Goal: Task Accomplishment & Management: Complete application form

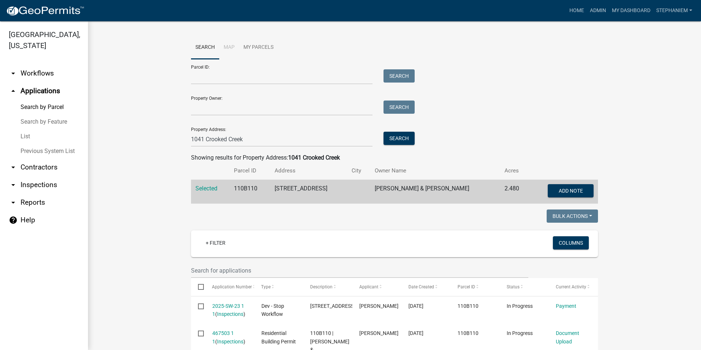
scroll to position [28, 0]
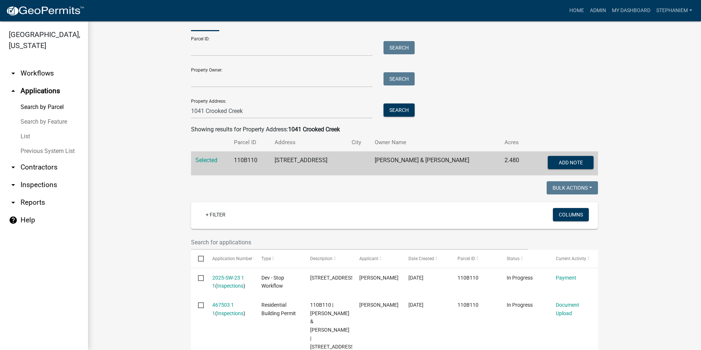
click at [53, 189] on link "arrow_drop_down Inspections" at bounding box center [44, 185] width 88 height 18
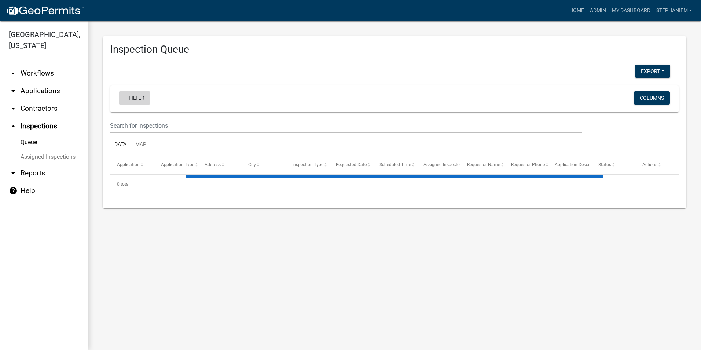
click at [138, 100] on link "+ Filter" at bounding box center [135, 97] width 32 height 13
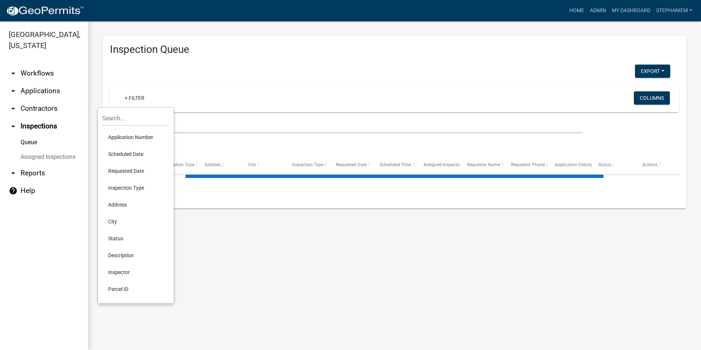
click at [137, 173] on li "Requested Date" at bounding box center [135, 170] width 67 height 17
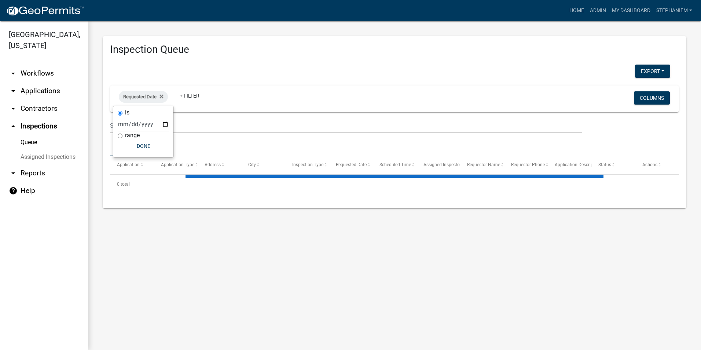
select select "3: 100"
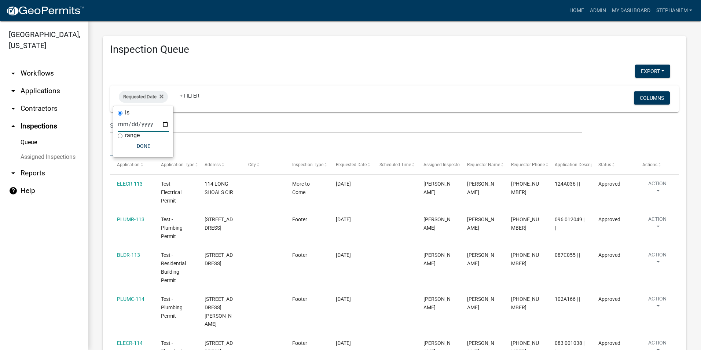
click at [164, 123] on input "date" at bounding box center [143, 124] width 51 height 15
type input "[DATE]"
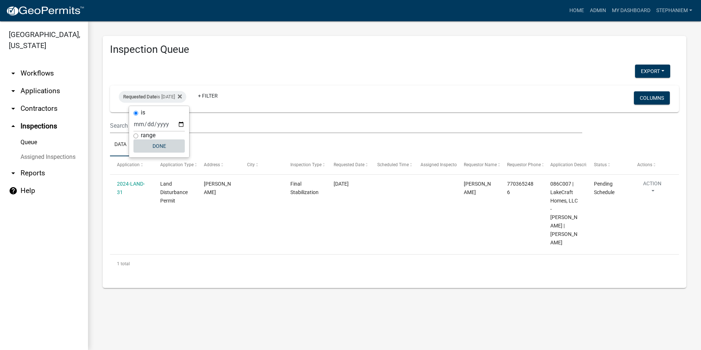
click at [153, 144] on button "Done" at bounding box center [158, 145] width 51 height 13
click at [163, 97] on div "Requested Date is [DATE]" at bounding box center [152, 97] width 67 height 12
click at [179, 124] on input "[DATE]" at bounding box center [158, 124] width 51 height 15
type input "[DATE]"
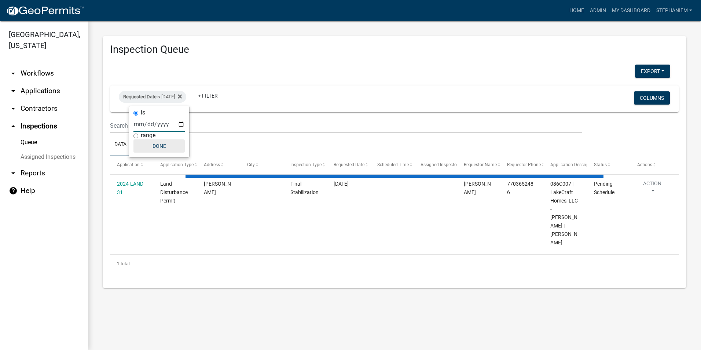
click at [165, 144] on button "Done" at bounding box center [158, 145] width 51 height 13
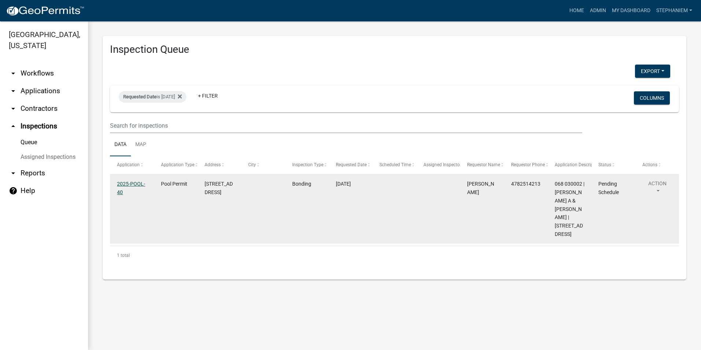
click at [136, 182] on link "2025-POOL-40" at bounding box center [131, 188] width 28 height 14
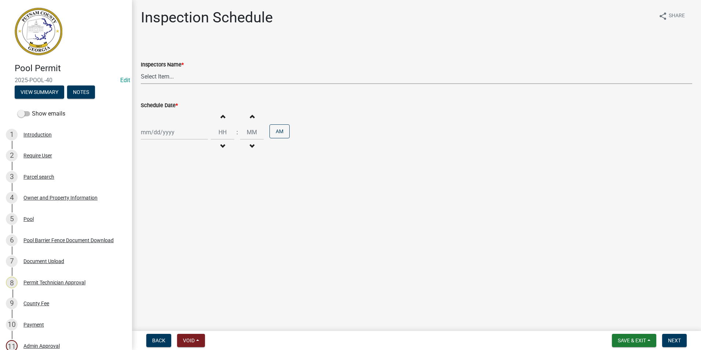
click at [185, 80] on select "Select Item... mrivera ([PERSON_NAME]) [PERSON_NAME] ([PERSON_NAME] ([PERSON_NA…" at bounding box center [416, 76] width 551 height 15
click at [141, 69] on select "Select Item... mrivera ([PERSON_NAME]) [PERSON_NAME] ([PERSON_NAME] ([PERSON_NA…" at bounding box center [416, 76] width 551 height 15
click at [177, 76] on select "Select Item... mrivera ([PERSON_NAME]) [PERSON_NAME] ([PERSON_NAME] ([PERSON_NA…" at bounding box center [416, 76] width 551 height 15
select select "07642ab0-564c-47bb-824b-0ccf2da83593"
click at [141, 69] on select "Select Item... mrivera ([PERSON_NAME]) [PERSON_NAME] ([PERSON_NAME] ([PERSON_NA…" at bounding box center [416, 76] width 551 height 15
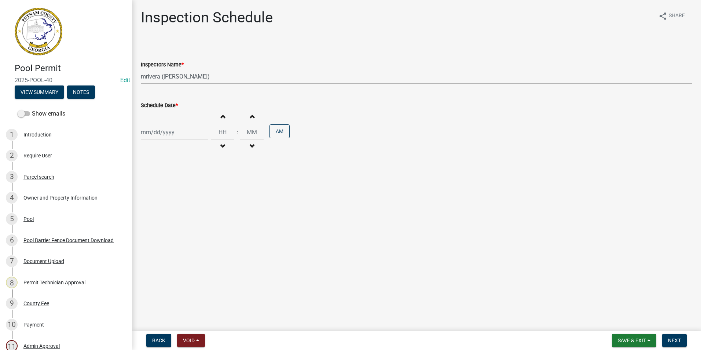
click at [166, 136] on div at bounding box center [174, 132] width 67 height 15
select select "9"
select select "2025"
click at [195, 192] on div "19" at bounding box center [195, 195] width 12 height 12
type input "[DATE]"
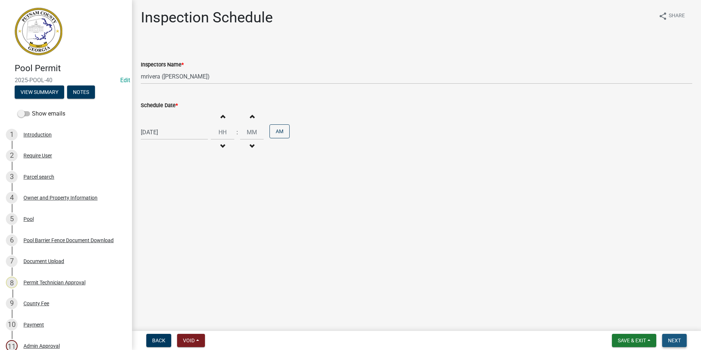
click at [670, 339] on span "Next" at bounding box center [674, 340] width 13 height 6
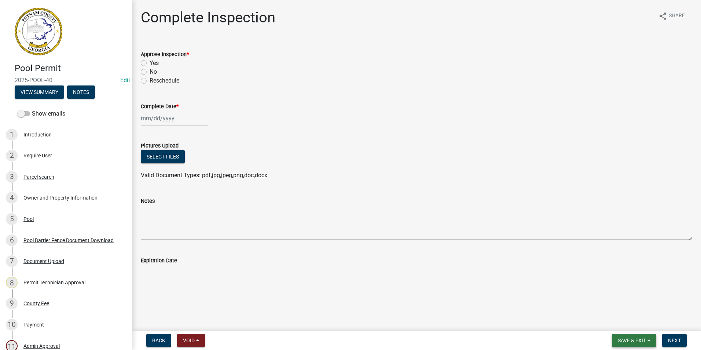
click at [632, 340] on span "Save & Exit" at bounding box center [631, 340] width 28 height 6
click at [612, 322] on button "Save & Exit" at bounding box center [626, 321] width 59 height 18
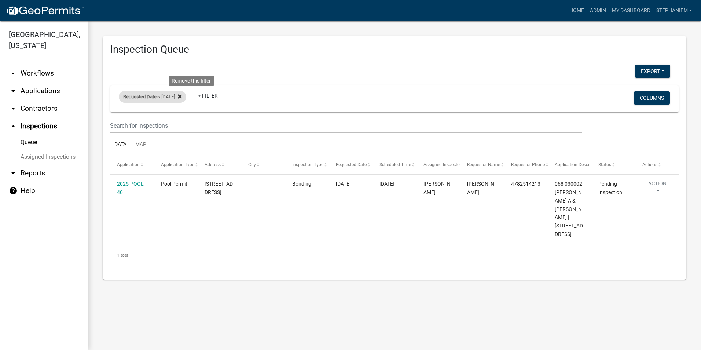
click at [182, 96] on icon at bounding box center [180, 96] width 4 height 4
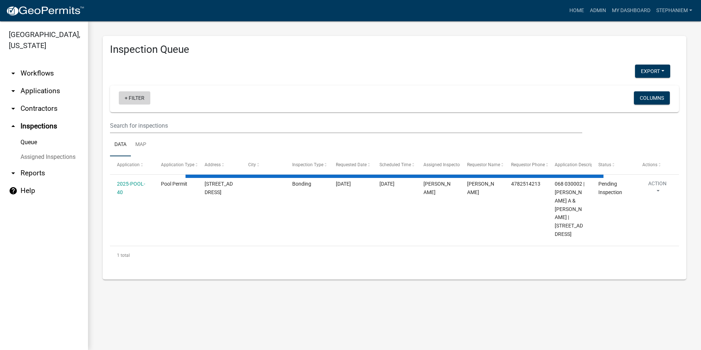
click at [136, 98] on link "+ Filter" at bounding box center [135, 97] width 32 height 13
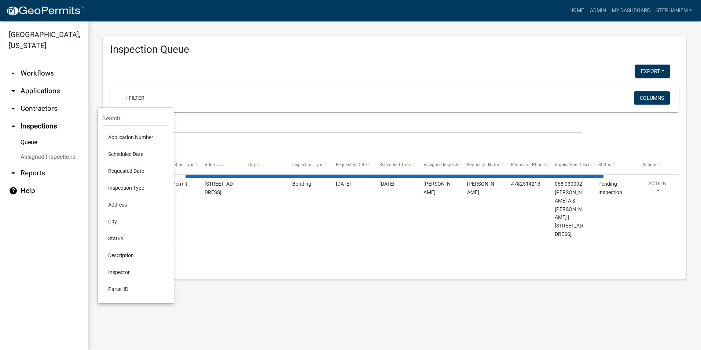
select select "3: 100"
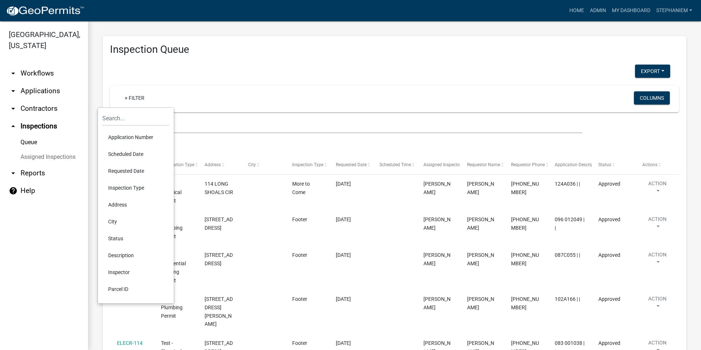
click at [137, 168] on li "Requested Date" at bounding box center [135, 170] width 67 height 17
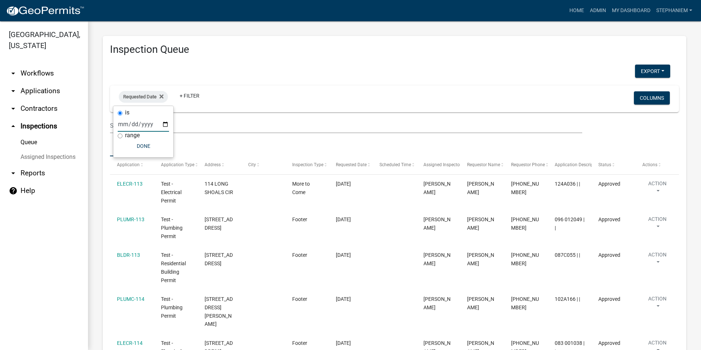
click at [166, 126] on input "date" at bounding box center [143, 124] width 51 height 15
type input "[DATE]"
click at [157, 144] on button "Done" at bounding box center [158, 145] width 51 height 13
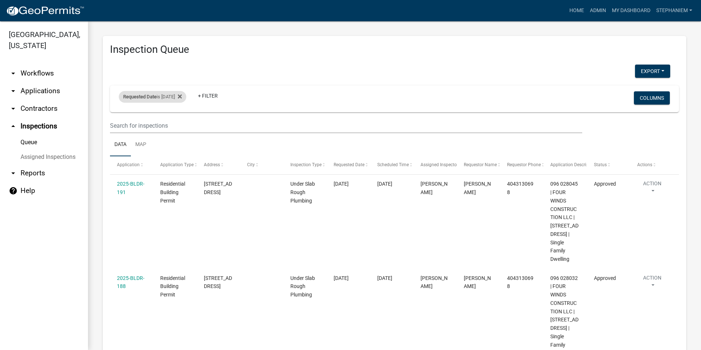
click at [165, 94] on div "Requested Date is [DATE]" at bounding box center [152, 97] width 67 height 12
click at [182, 124] on input "[DATE]" at bounding box center [158, 124] width 51 height 15
type input "[DATE]"
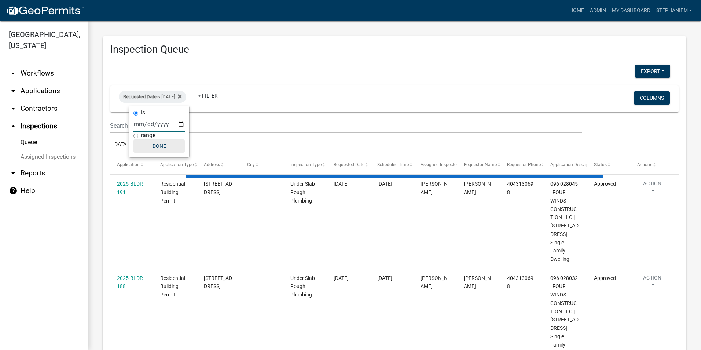
click at [173, 144] on button "Done" at bounding box center [158, 145] width 51 height 13
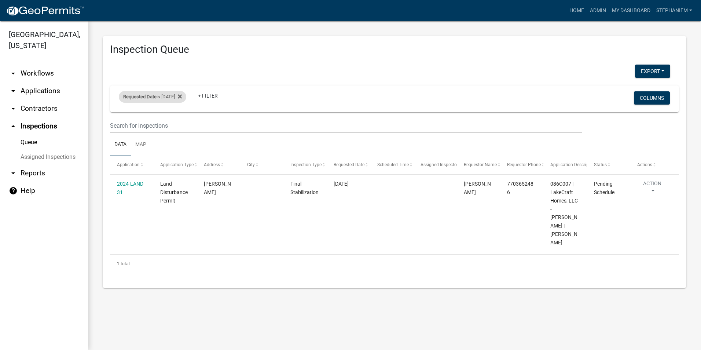
click at [181, 97] on div "Requested Date is [DATE]" at bounding box center [152, 97] width 67 height 12
click at [179, 125] on input "[DATE]" at bounding box center [158, 124] width 51 height 15
type input "[DATE]"
click at [170, 141] on button "Done" at bounding box center [158, 145] width 51 height 13
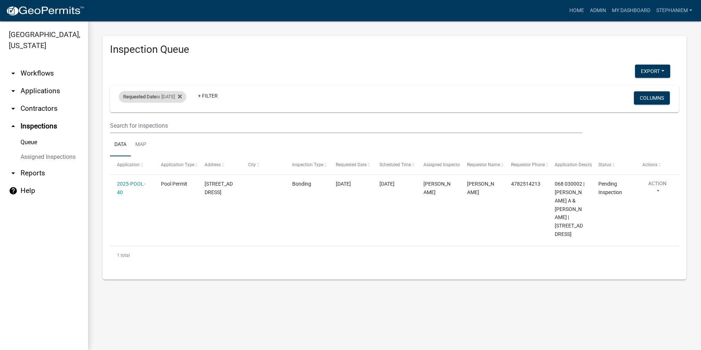
click at [166, 97] on div "Requested Date is [DATE]" at bounding box center [152, 97] width 67 height 12
click at [180, 121] on input "[DATE]" at bounding box center [158, 124] width 51 height 15
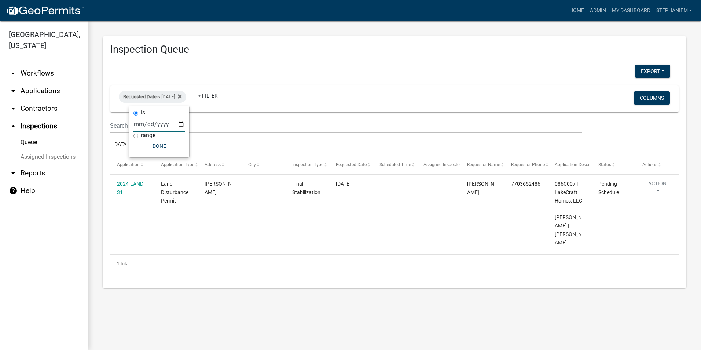
click at [180, 126] on input "[DATE]" at bounding box center [158, 124] width 51 height 15
type input "[DATE]"
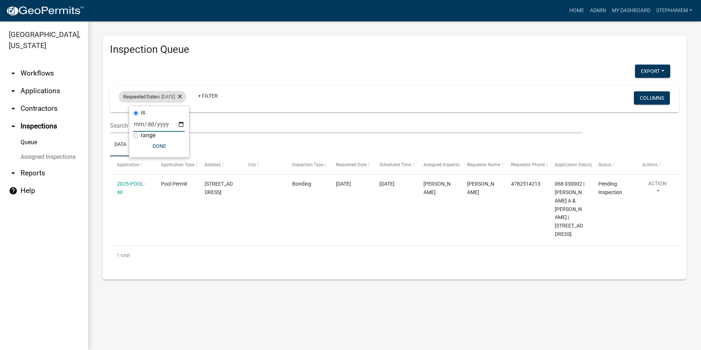
click at [185, 98] on div "Requested Date is [DATE]" at bounding box center [152, 97] width 67 height 12
click at [183, 98] on div "Requested Date is [DATE]" at bounding box center [152, 97] width 67 height 12
click at [179, 123] on input "[DATE]" at bounding box center [158, 124] width 51 height 15
type input "[DATE]"
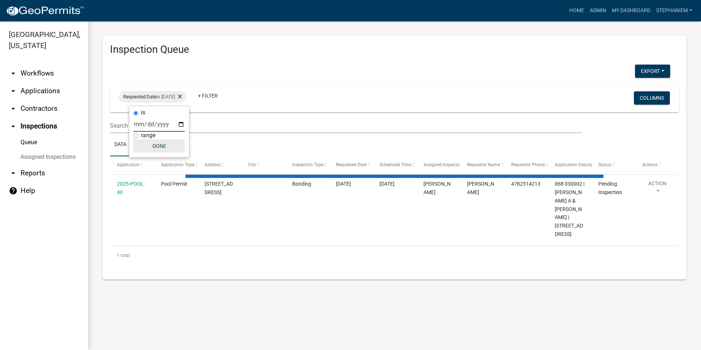
click at [178, 144] on button "Done" at bounding box center [158, 145] width 51 height 13
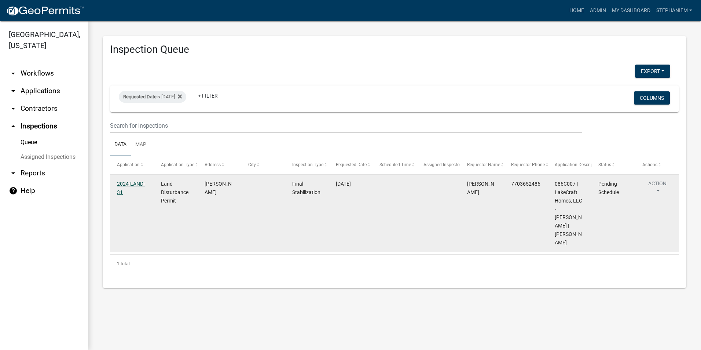
click at [134, 186] on link "2024-LAND-31" at bounding box center [131, 188] width 28 height 14
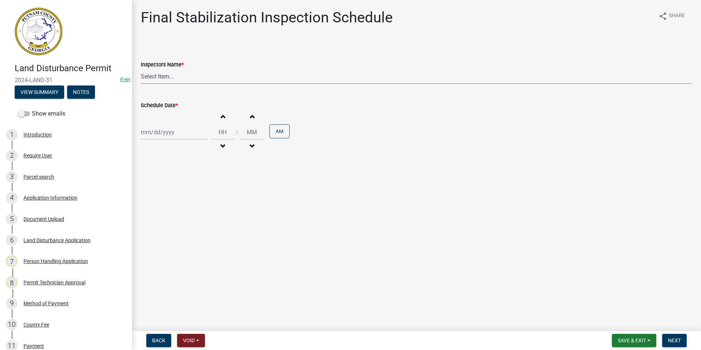
click at [214, 80] on select "Select Item... mrivera ([PERSON_NAME]) [PERSON_NAME] ([PERSON_NAME] ([PERSON_NA…" at bounding box center [416, 76] width 551 height 15
select select "af3c6edf-34d7-49be-824e-99d5d0a3954f"
click at [141, 69] on select "Select Item... mrivera ([PERSON_NAME]) [PERSON_NAME] ([PERSON_NAME] ([PERSON_NA…" at bounding box center [416, 76] width 551 height 15
click at [174, 134] on div at bounding box center [174, 132] width 67 height 15
select select "9"
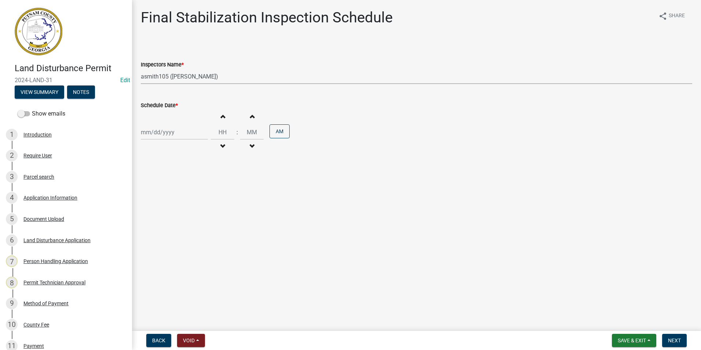
select select "2025"
click at [195, 196] on div "19" at bounding box center [195, 195] width 12 height 12
type input "[DATE]"
click at [675, 341] on span "Next" at bounding box center [674, 340] width 13 height 6
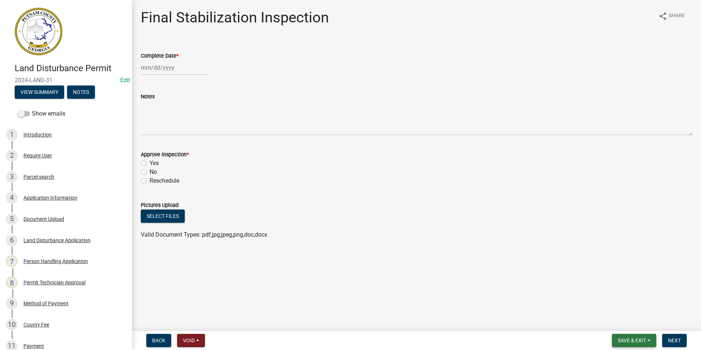
click at [627, 340] on span "Save & Exit" at bounding box center [631, 340] width 28 height 6
click at [625, 323] on button "Save & Exit" at bounding box center [626, 321] width 59 height 18
